Goal: Find specific fact: Find specific fact

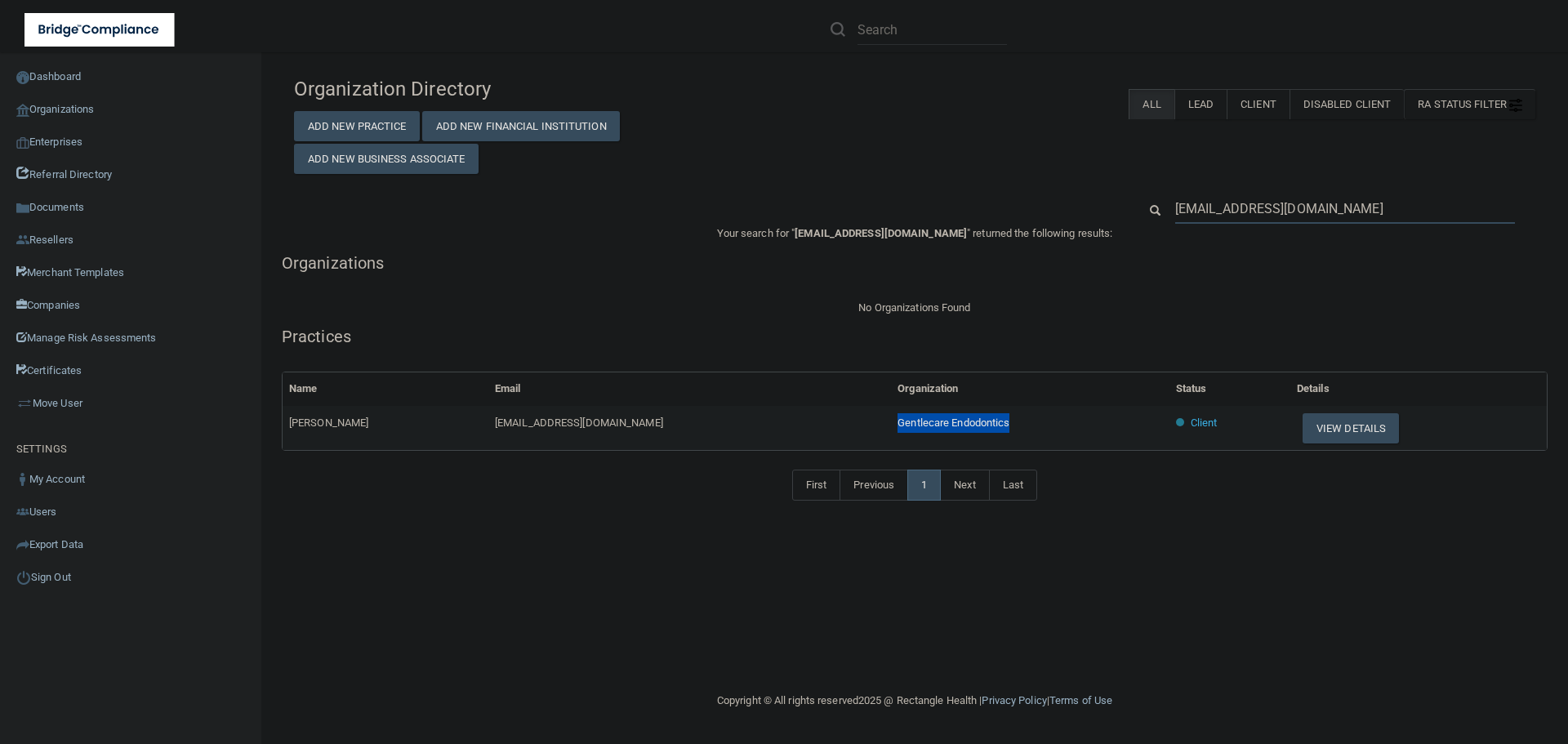
click at [1284, 207] on input "[EMAIL_ADDRESS][DOMAIN_NAME]" at bounding box center [1345, 209] width 340 height 30
paste input "Cottonwood Dental LLC"
type input "Cottonwood Dental LLC"
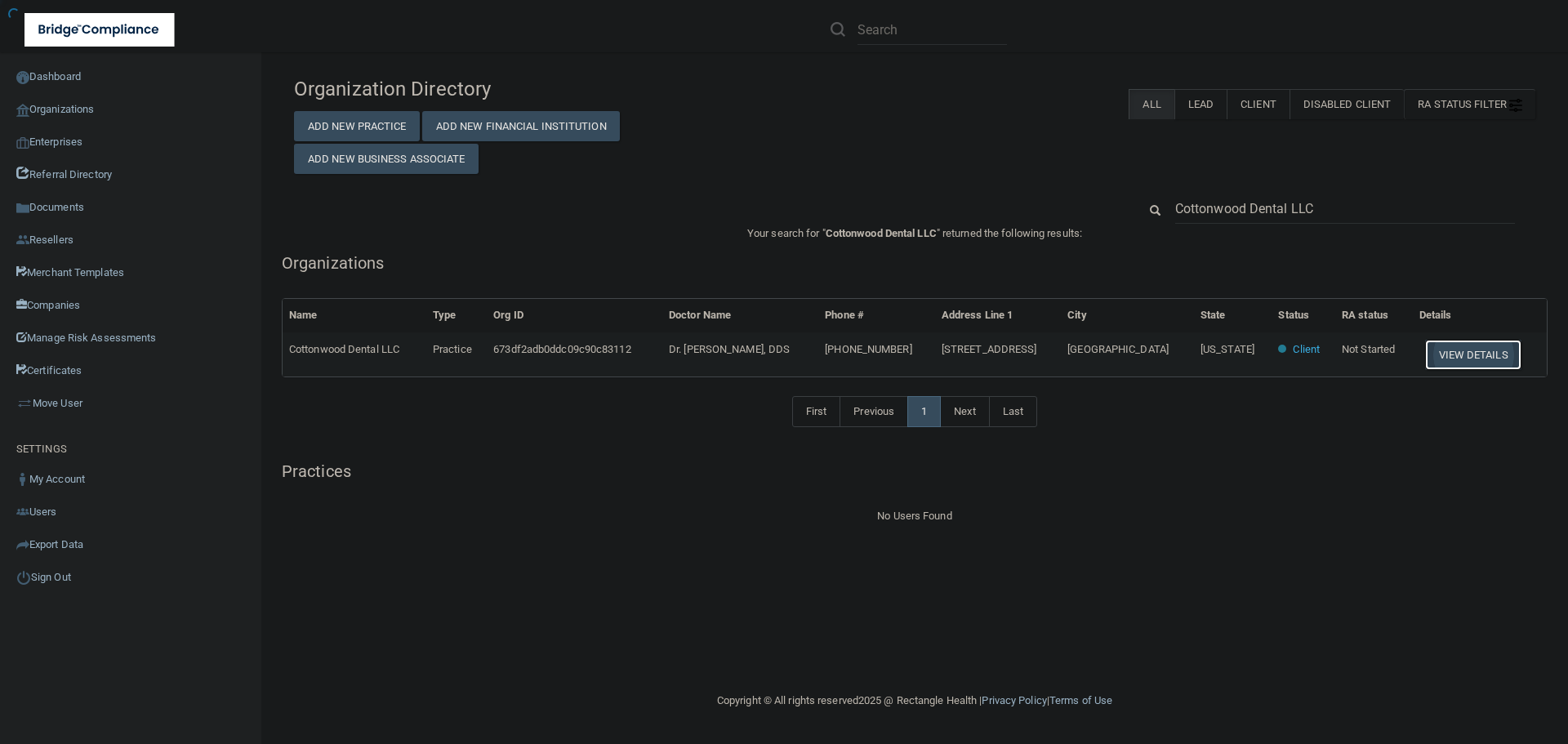
click at [1459, 349] on button "View Details" at bounding box center [1473, 354] width 97 height 30
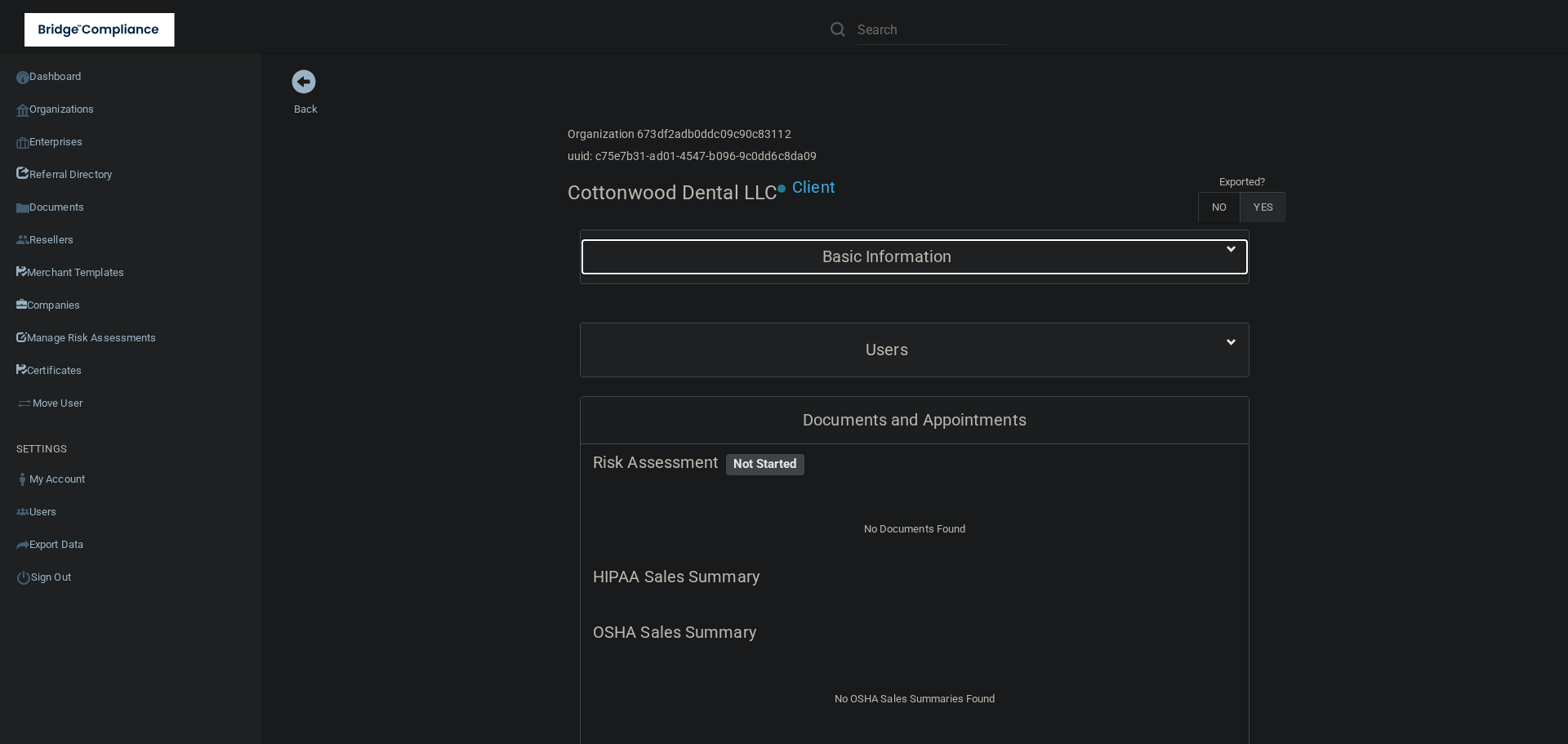
click at [884, 265] on h5 "Basic Information" at bounding box center [887, 256] width 588 height 18
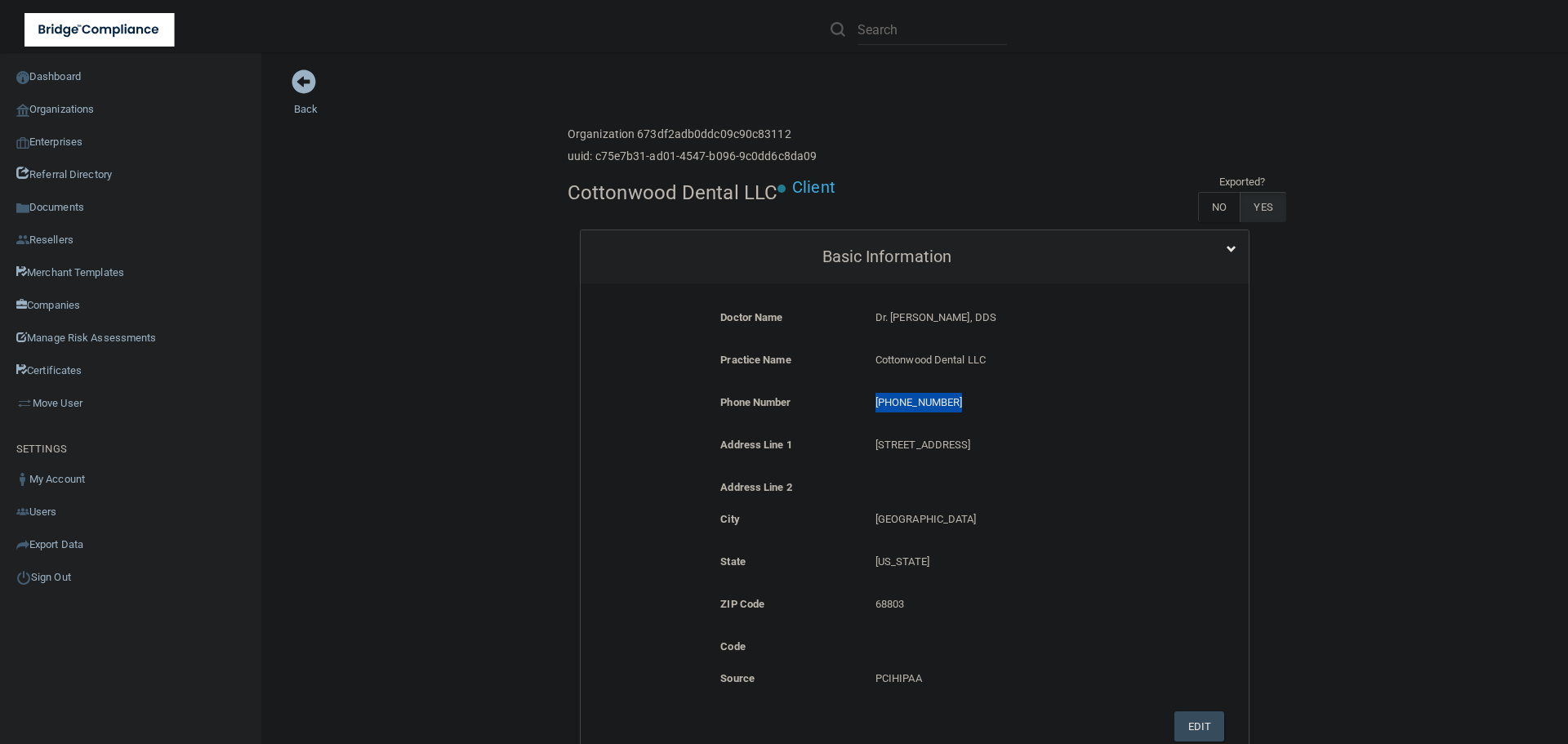
drag, startPoint x: 954, startPoint y: 404, endPoint x: 867, endPoint y: 398, distance: 87.2
click at [867, 398] on div "[PHONE_NUMBER] [PHONE_NUMBER]" at bounding box center [1017, 408] width 309 height 30
copy p "[PHONE_NUMBER]"
click at [74, 109] on link "Organizations" at bounding box center [131, 109] width 262 height 33
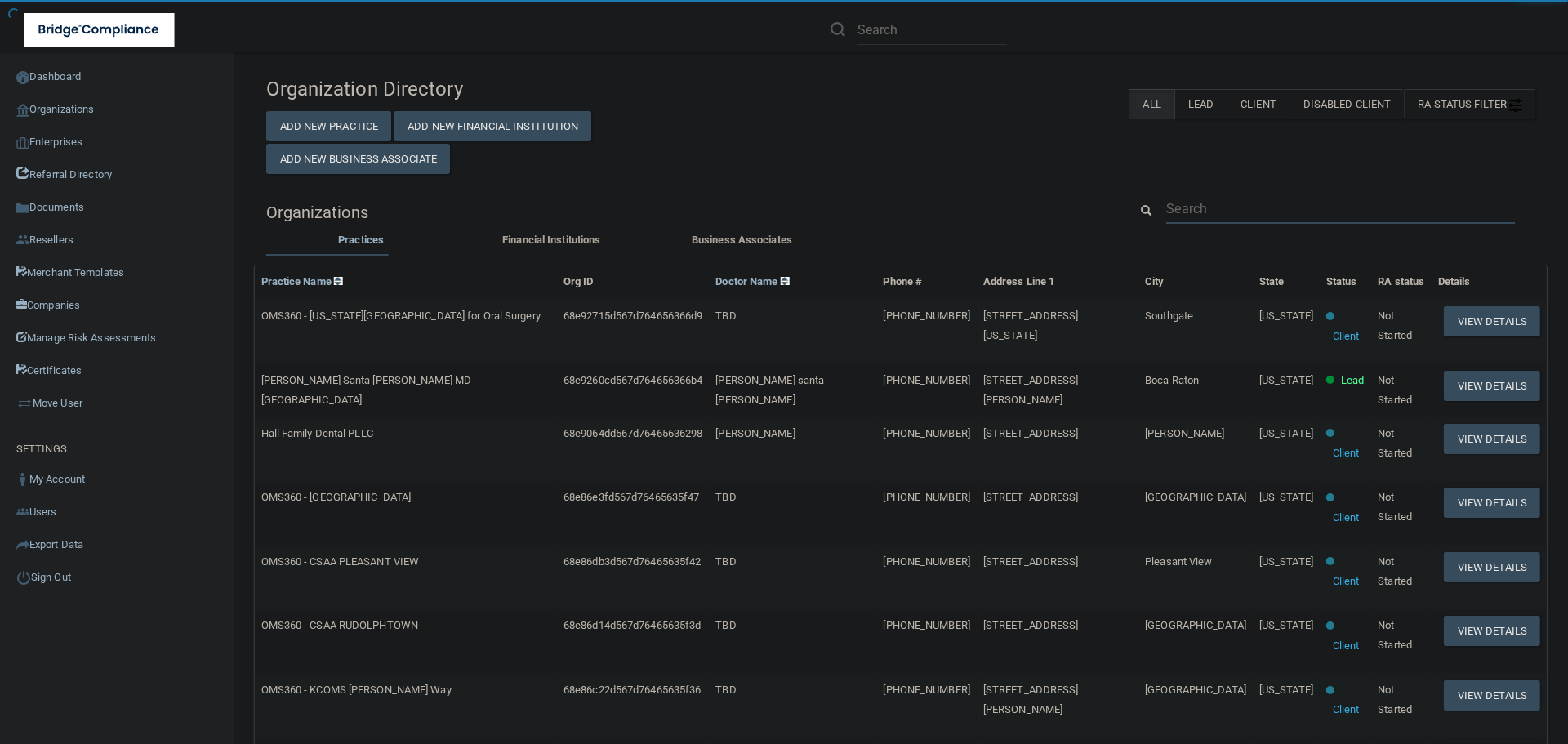
click at [1200, 214] on input "text" at bounding box center [1340, 209] width 349 height 30
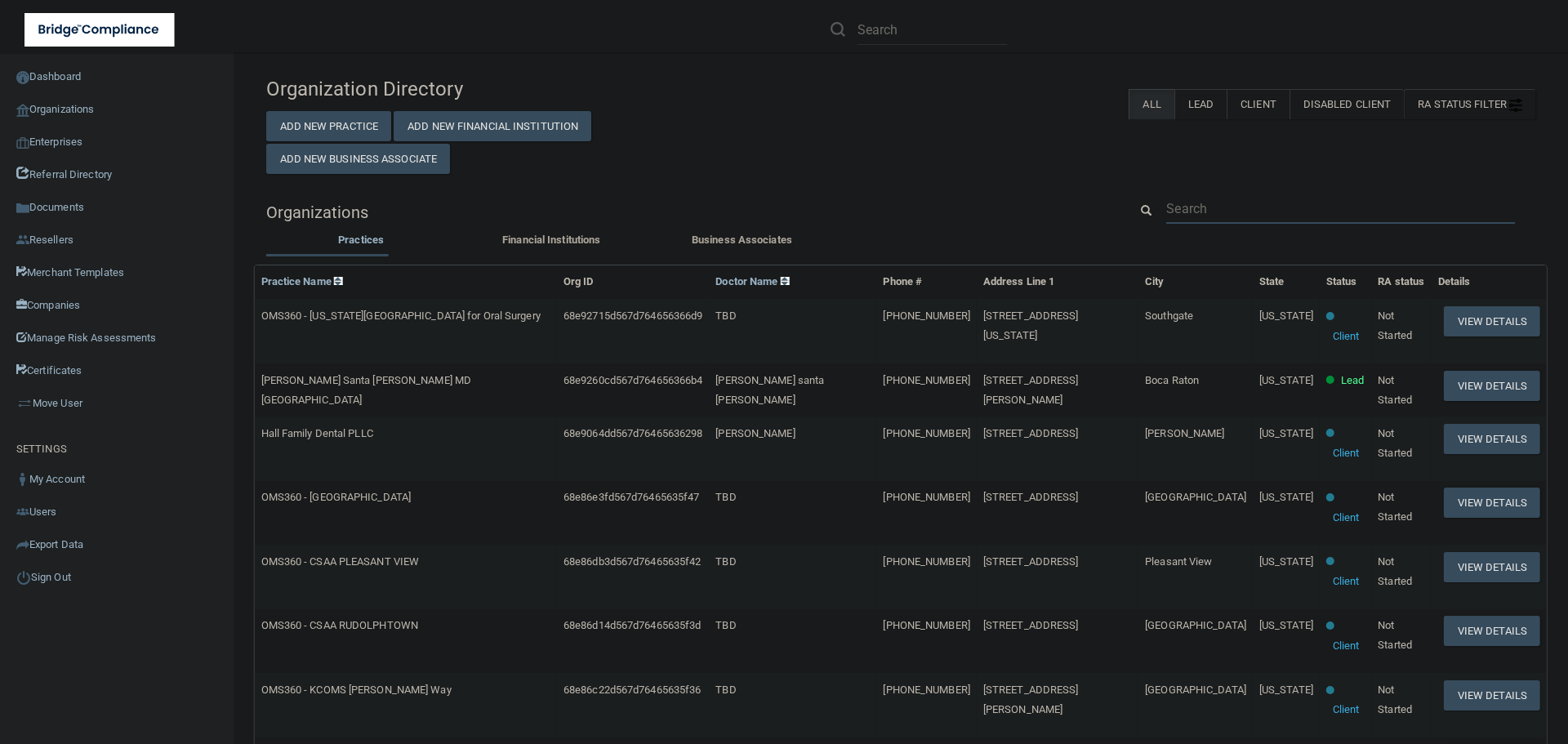
paste input "[PHONE_NUMBER]"
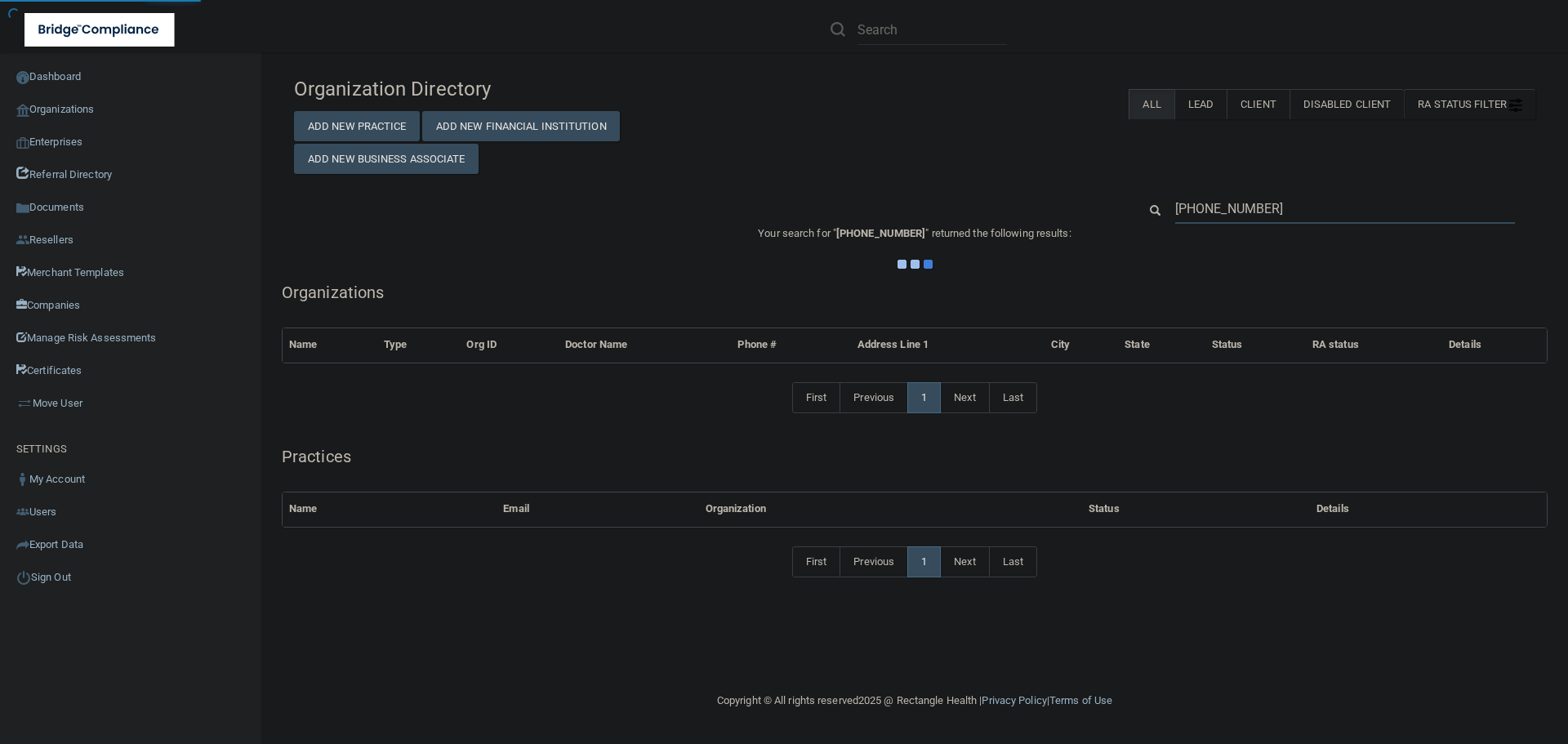
type input "[PHONE_NUMBER]"
click at [853, 127] on div "Organization Directory Add New Practice Add New Financial Institution Add New B…" at bounding box center [915, 122] width 1266 height 105
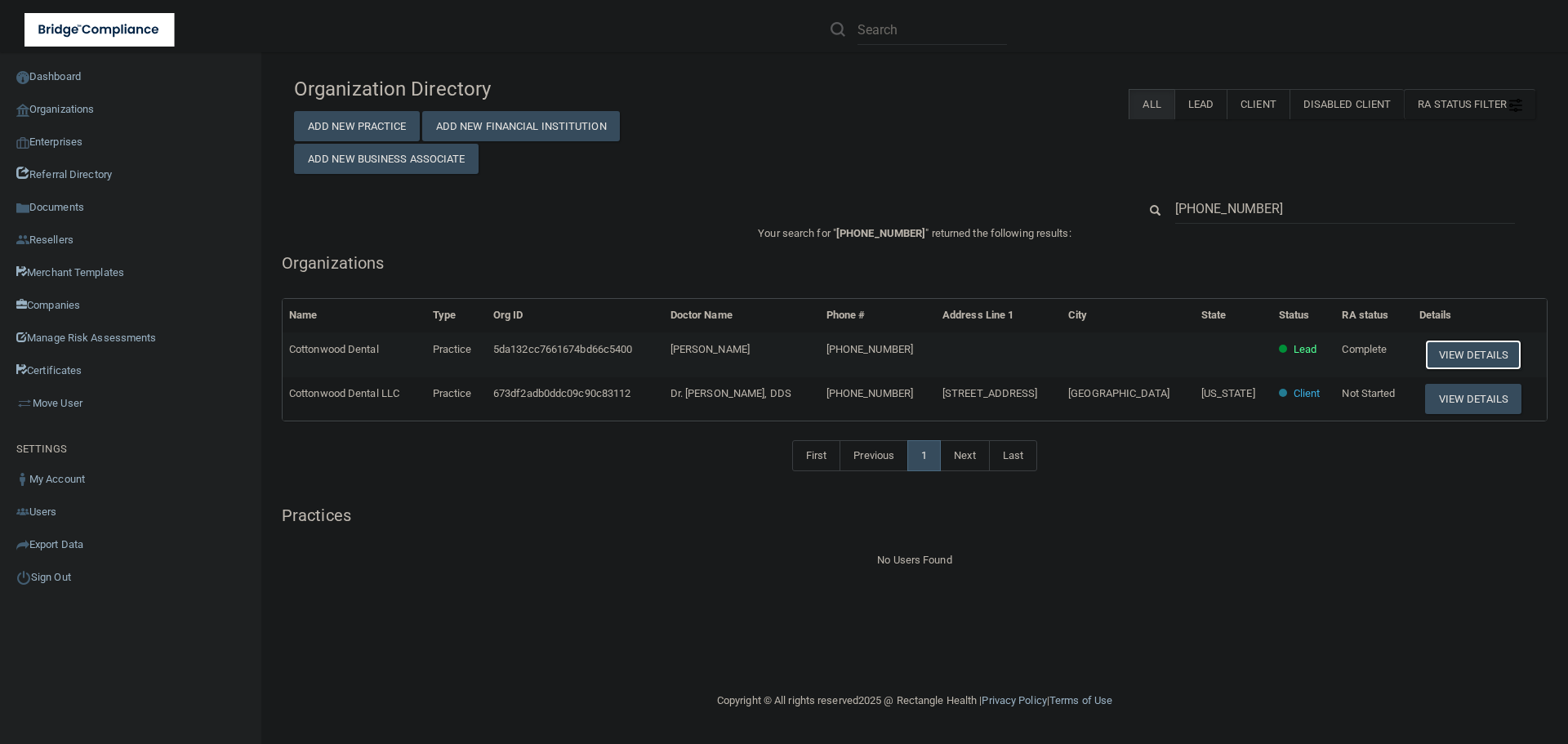
click at [1462, 356] on button "View Details" at bounding box center [1473, 354] width 97 height 30
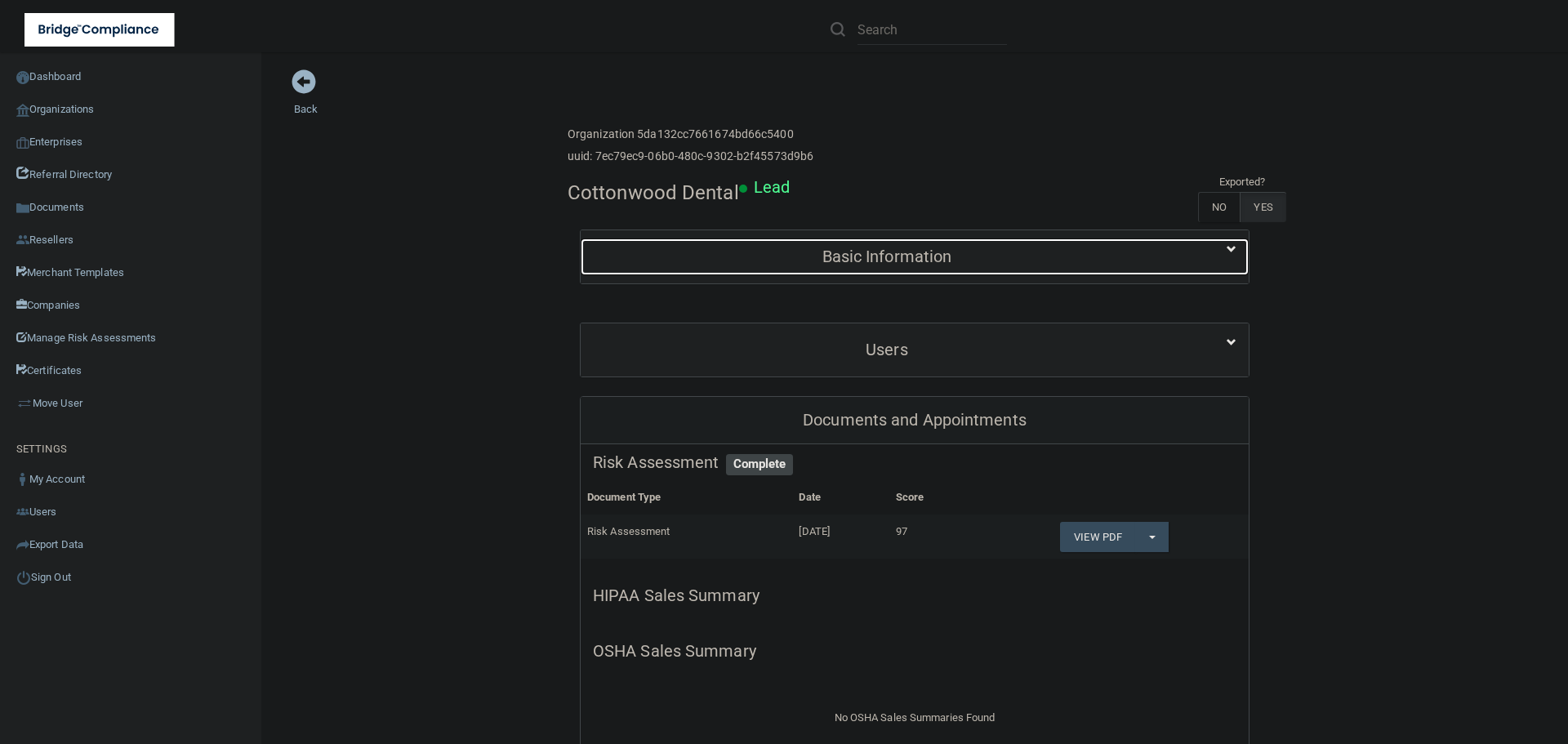
click at [887, 254] on h5 "Basic Information" at bounding box center [887, 256] width 588 height 18
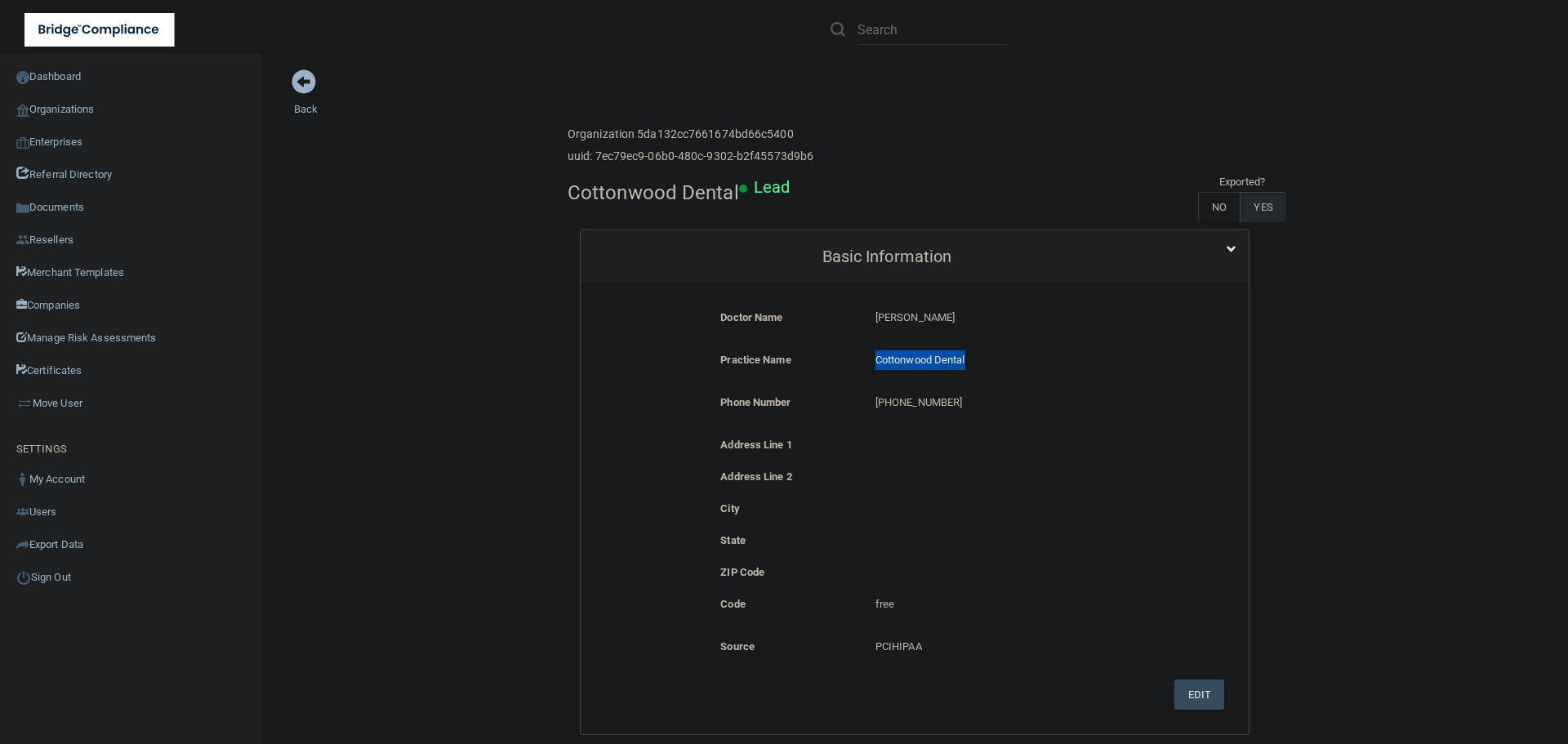
drag, startPoint x: 966, startPoint y: 355, endPoint x: 853, endPoint y: 364, distance: 113.4
click at [853, 364] on div "Practice Name Cottonwood Dental Cottonwood Dental" at bounding box center [915, 365] width 644 height 30
copy div "Cottonwood Dental"
click at [50, 112] on link "Organizations" at bounding box center [131, 109] width 262 height 33
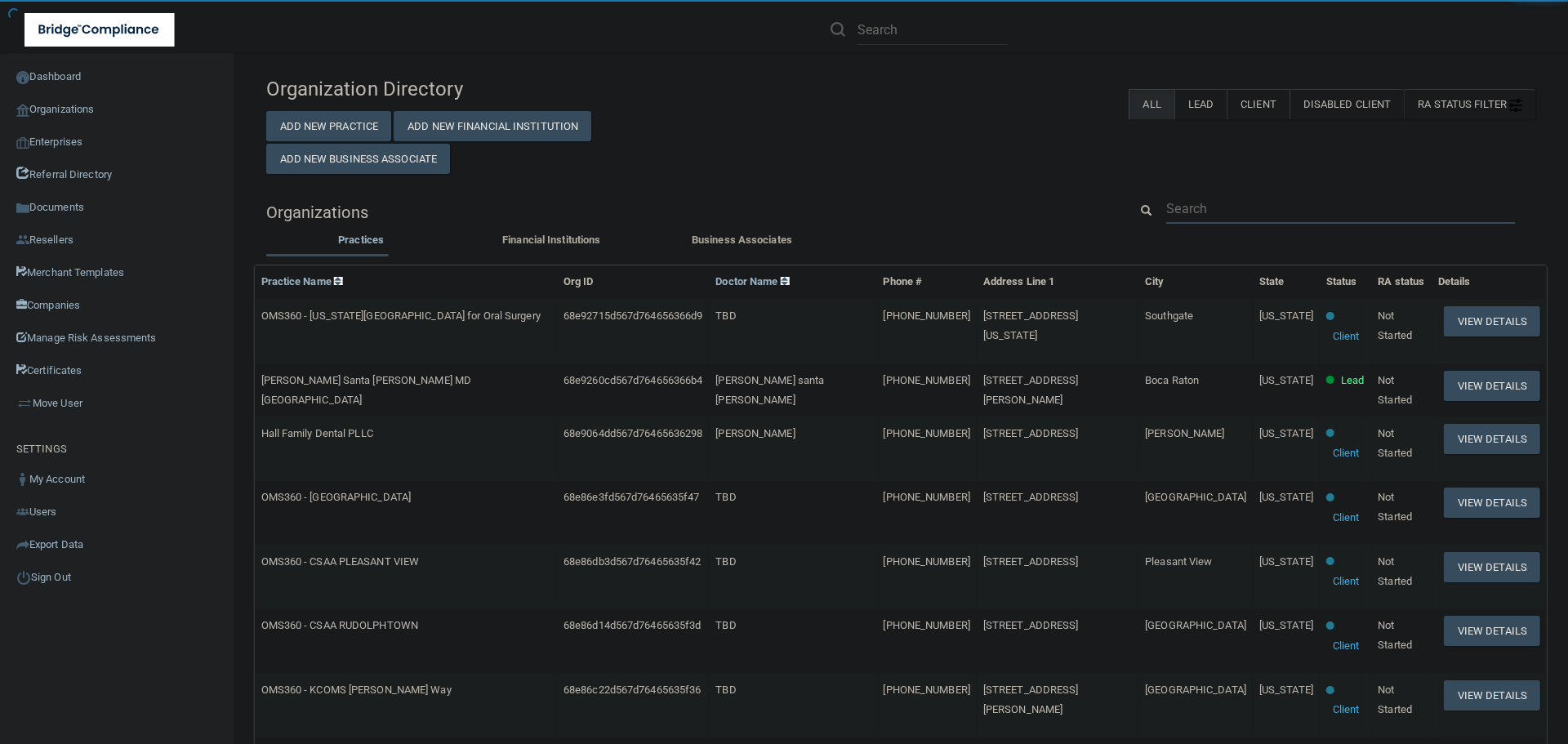
click at [1178, 205] on input "text" at bounding box center [1340, 209] width 349 height 30
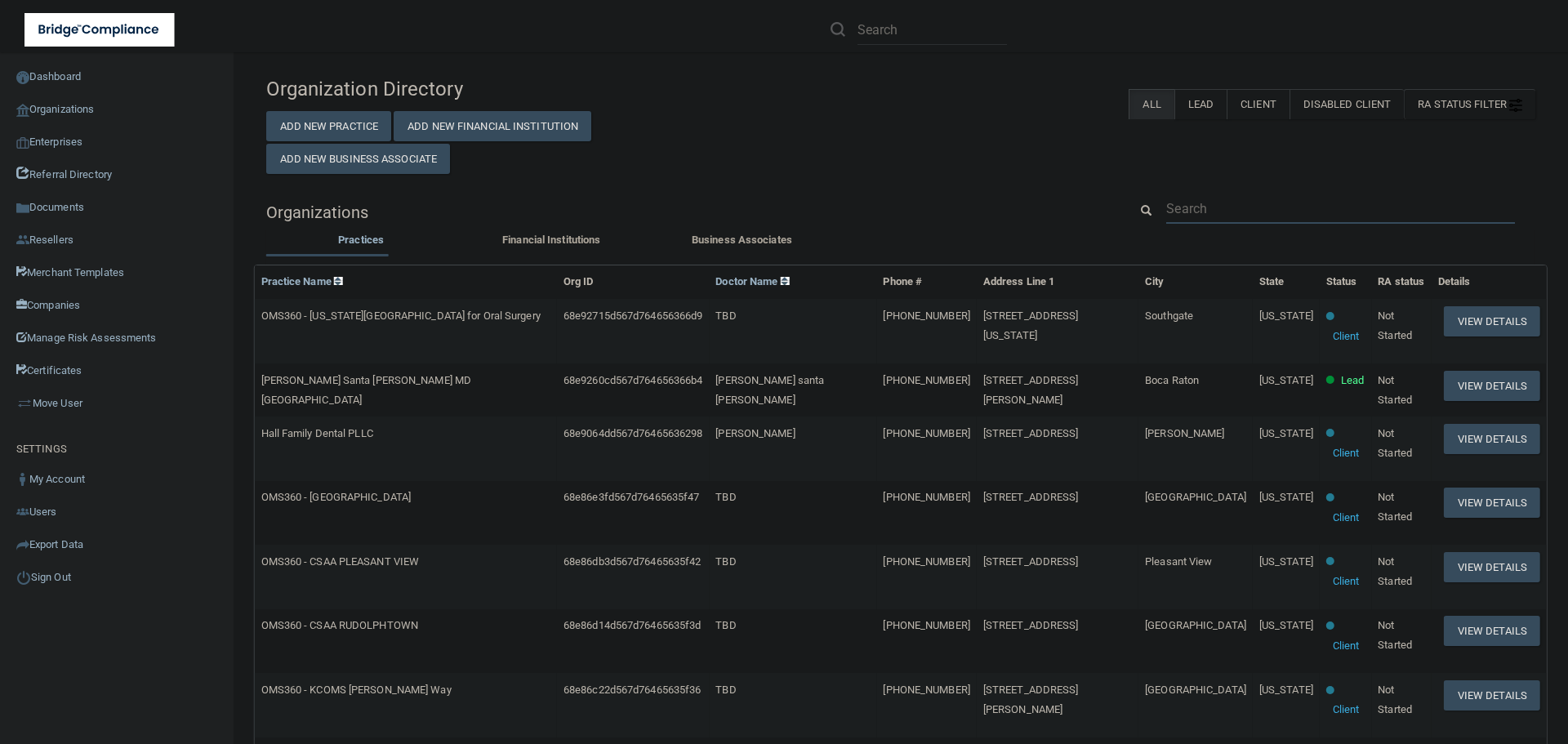
paste input "Cottonwood Dental"
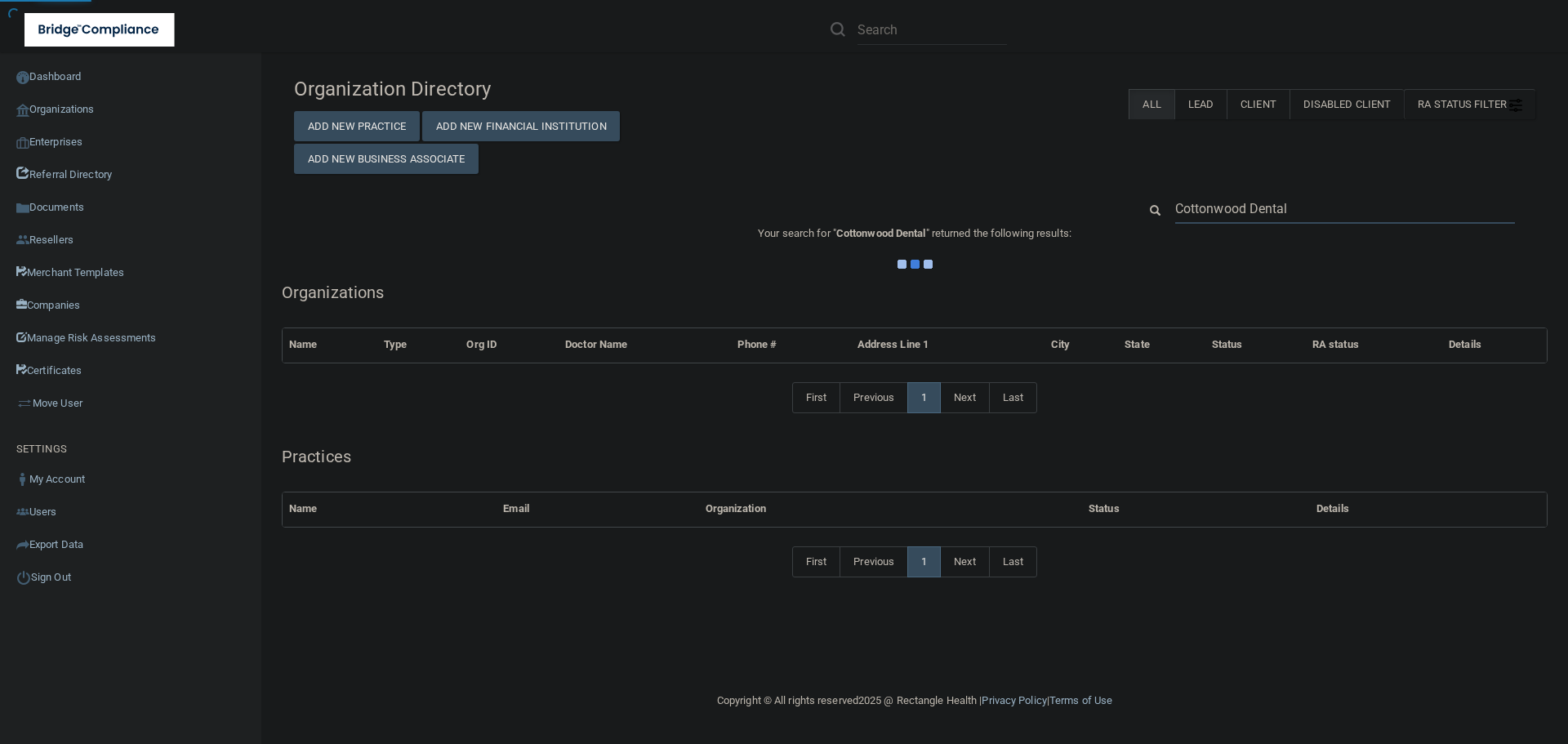
type input "Cottonwood Dental"
click at [876, 168] on div "Organization Directory Add New Practice Add New Financial Institution Add New B…" at bounding box center [915, 122] width 1266 height 105
